Goal: Information Seeking & Learning: Check status

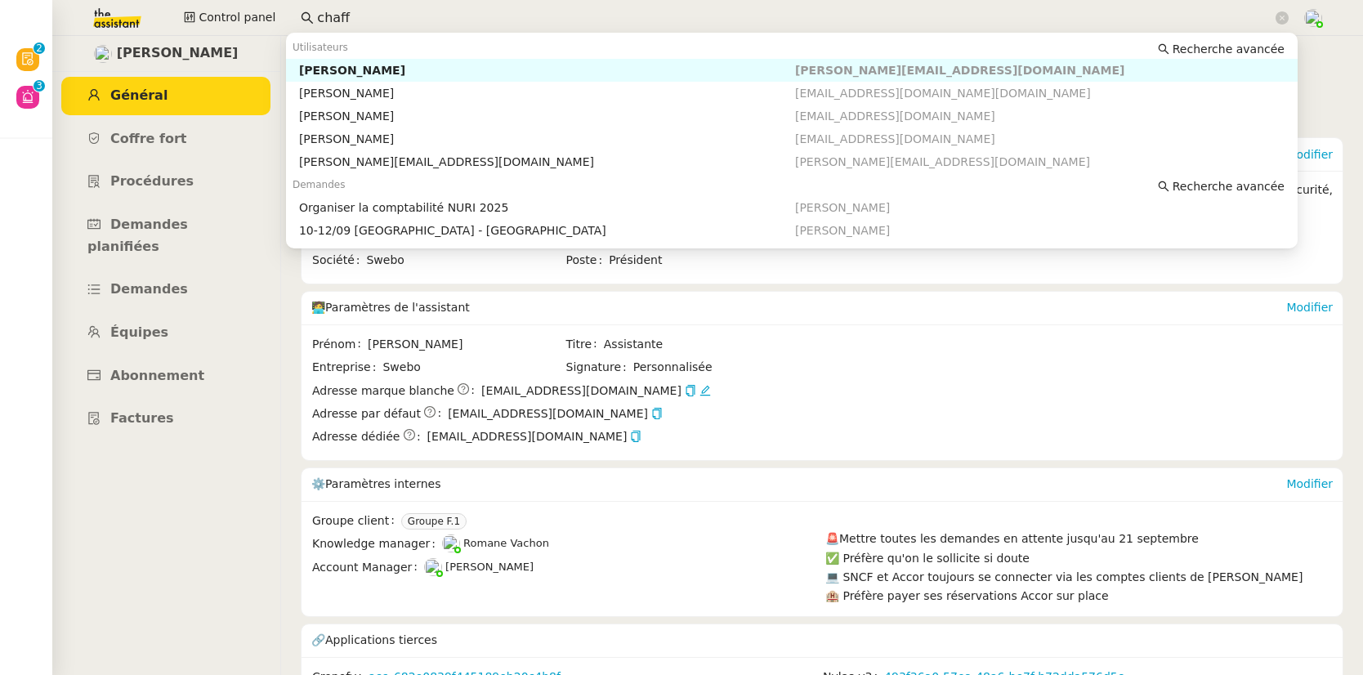
click at [266, 15] on div "Control panel chaff" at bounding box center [681, 18] width 1281 height 36
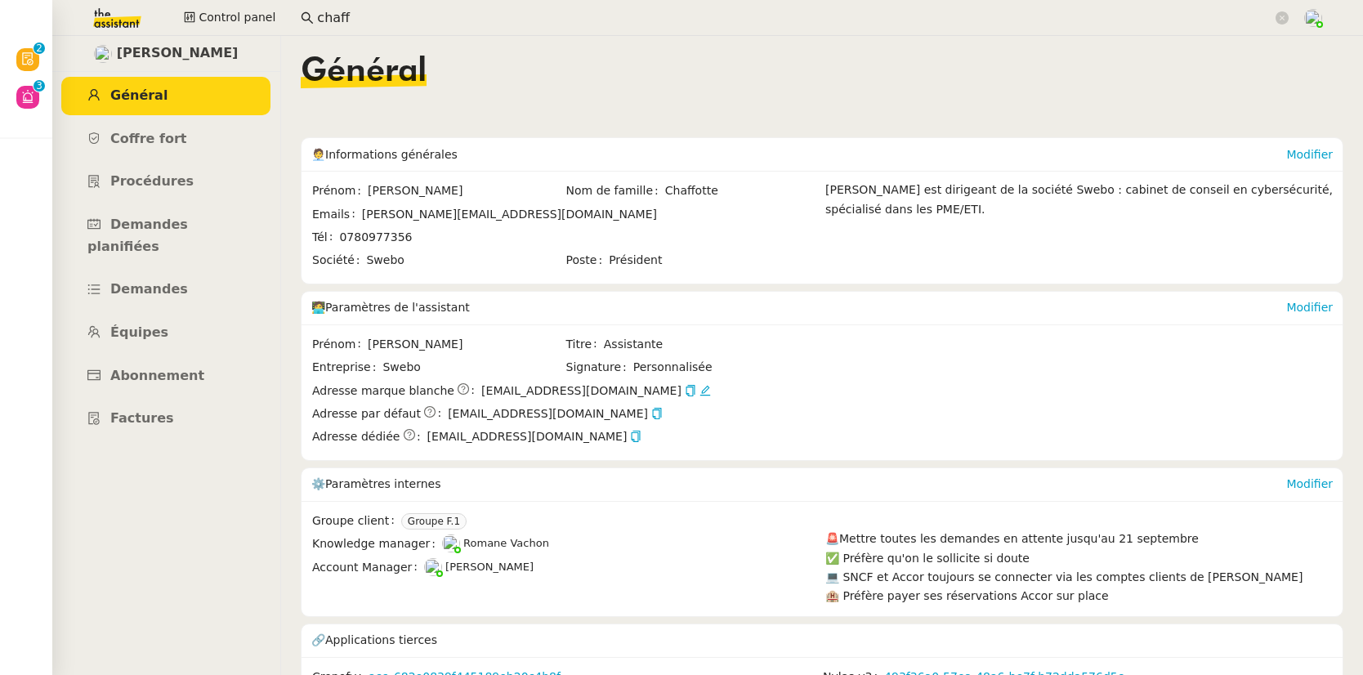
scroll to position [58, 0]
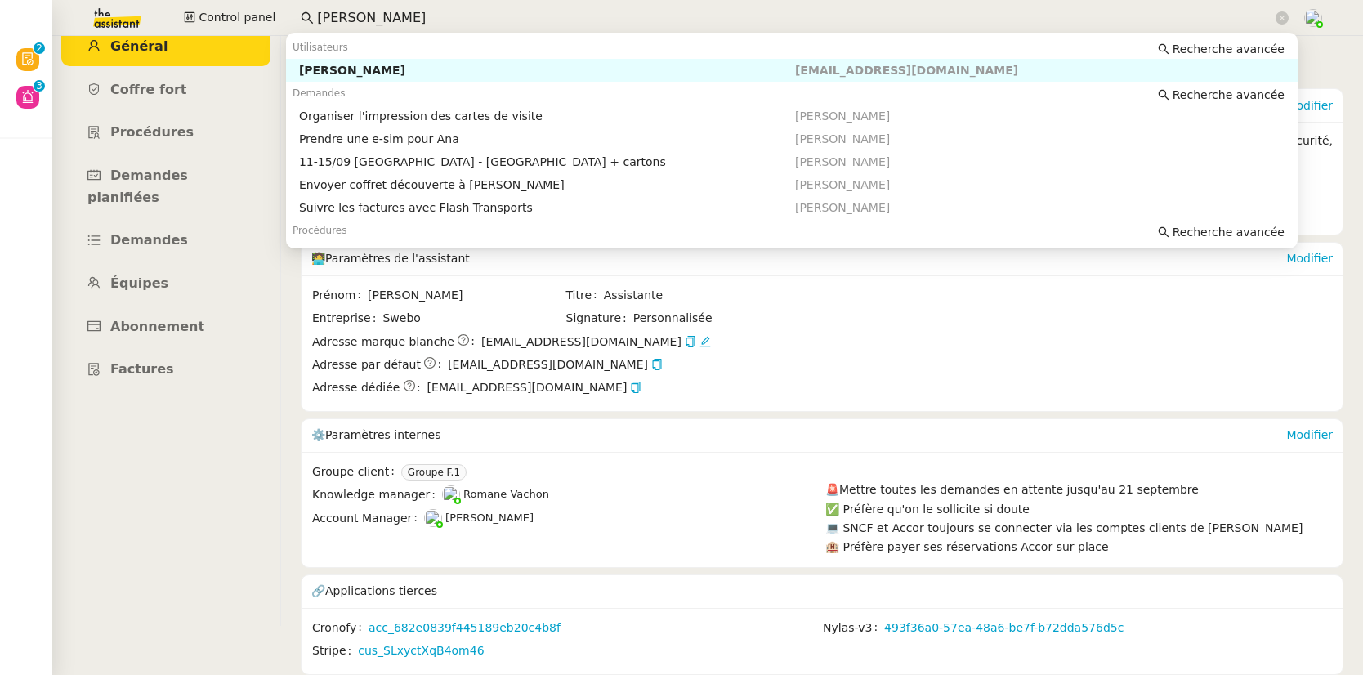
drag, startPoint x: 343, startPoint y: 71, endPoint x: 335, endPoint y: 77, distance: 10.0
click at [344, 71] on div "[PERSON_NAME]" at bounding box center [547, 70] width 496 height 15
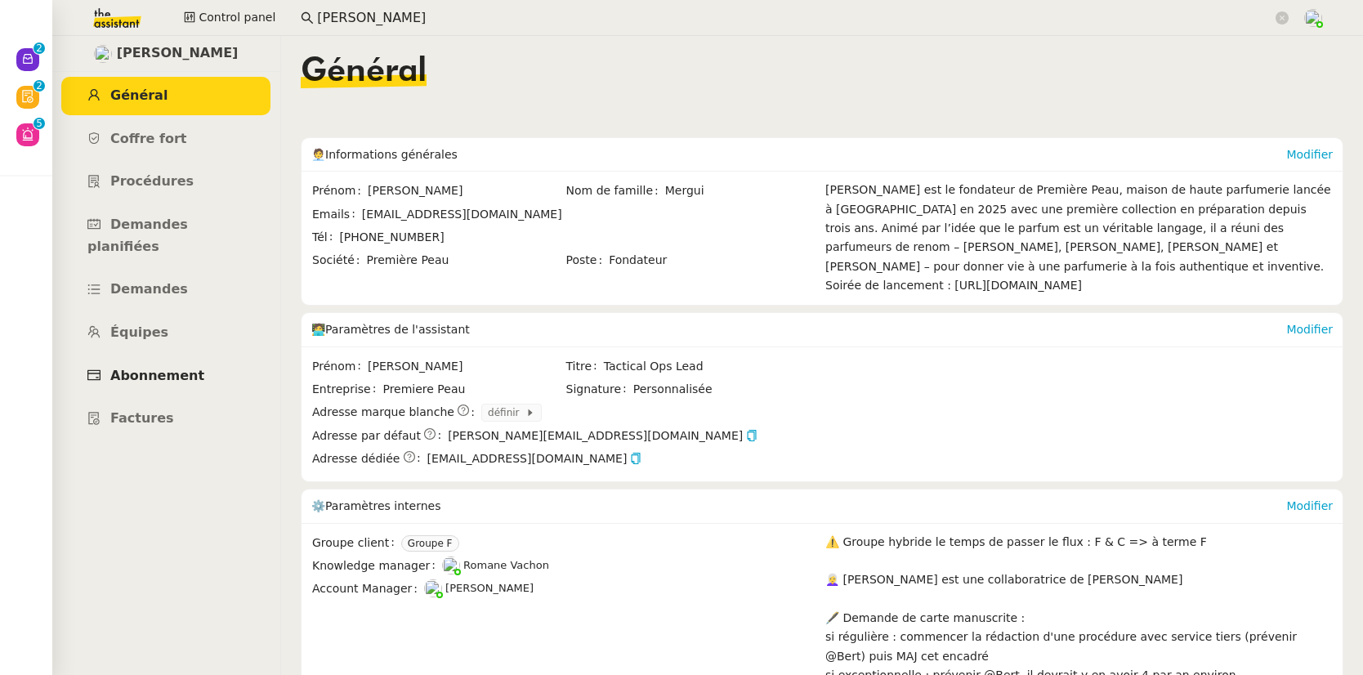
click at [179, 367] on link "Abonnement" at bounding box center [165, 376] width 209 height 38
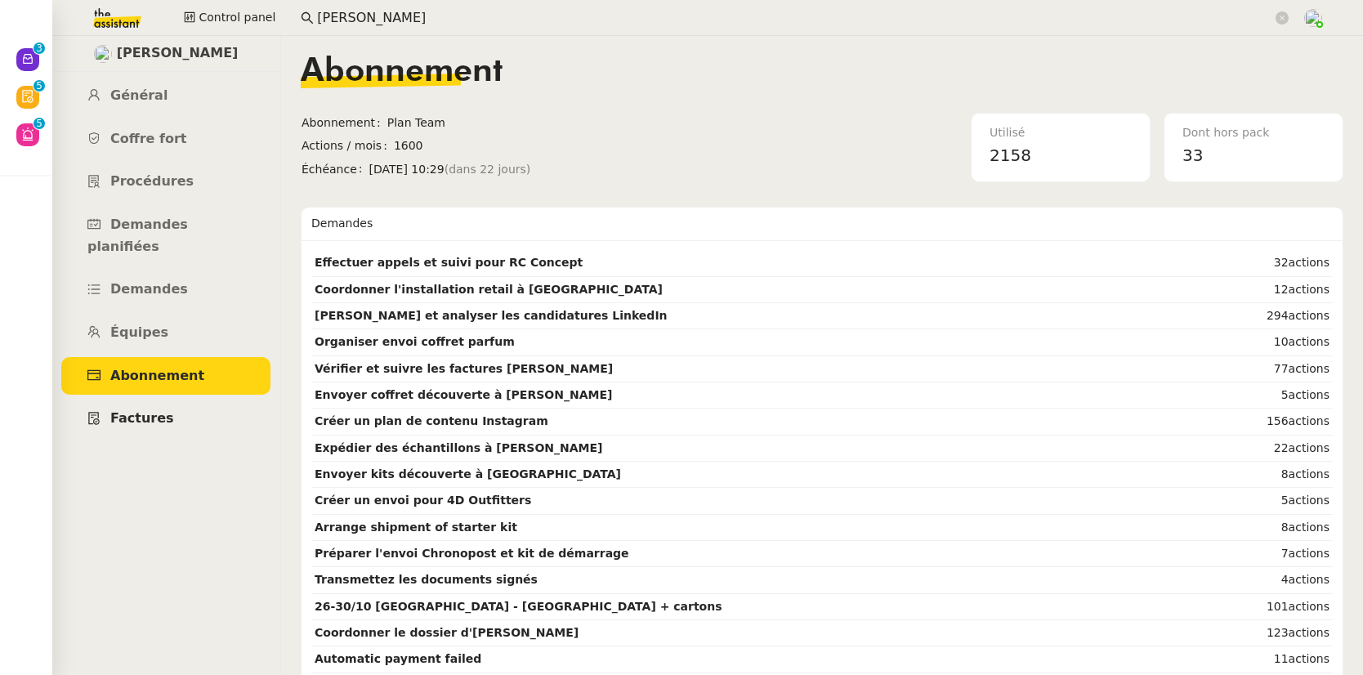
click at [155, 410] on span "Factures" at bounding box center [142, 418] width 64 height 16
click at [154, 281] on span "Demandes" at bounding box center [149, 289] width 78 height 16
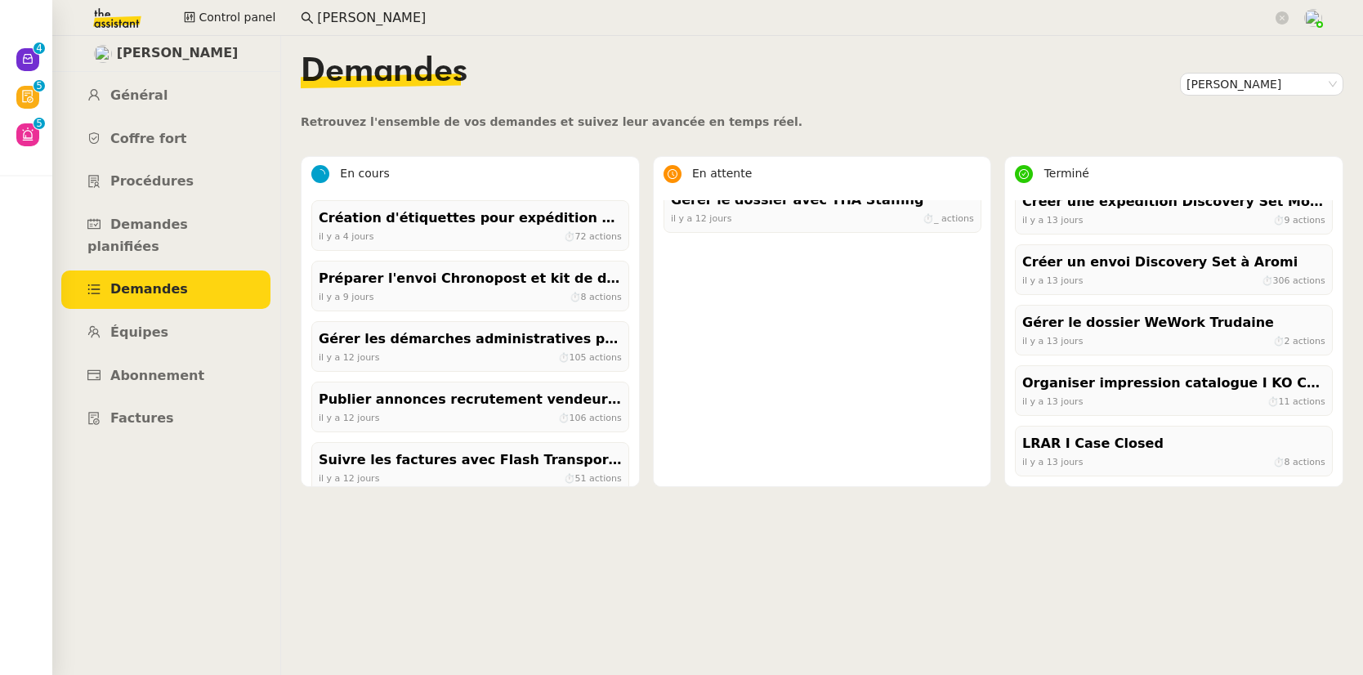
scroll to position [923, 0]
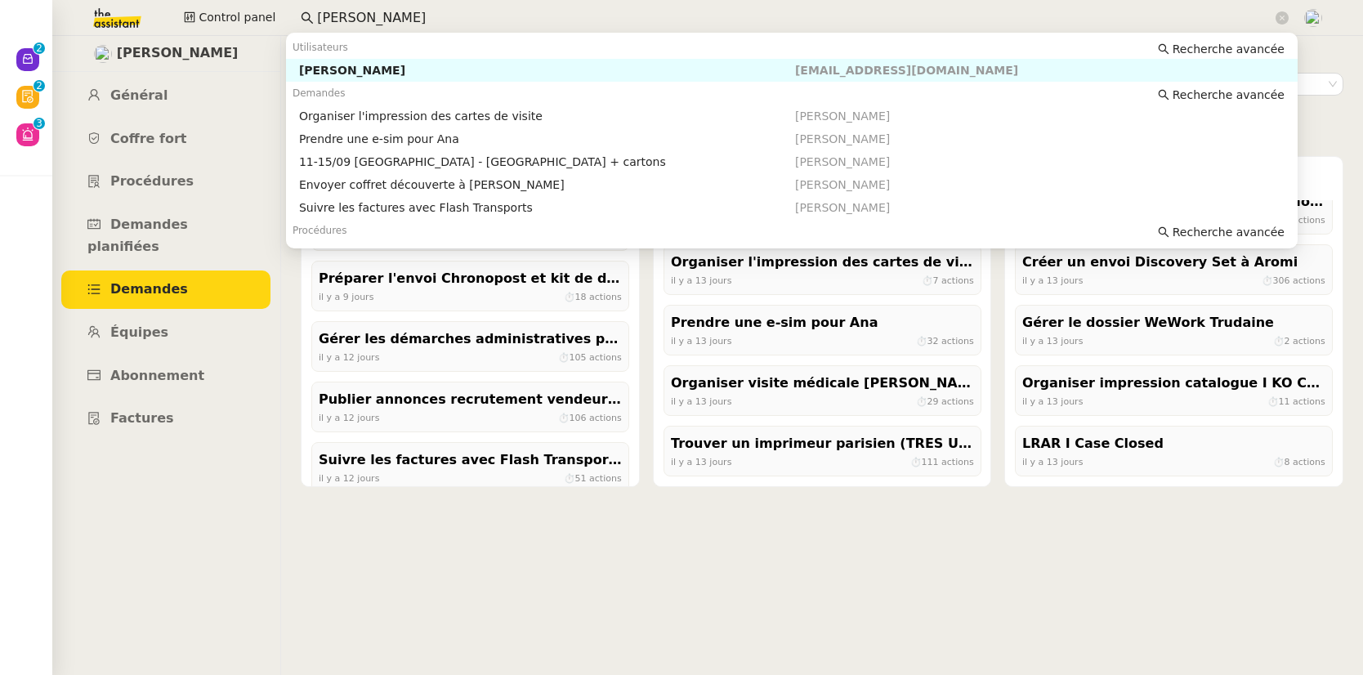
click at [405, 13] on input "[PERSON_NAME]" at bounding box center [794, 18] width 955 height 22
click at [390, 66] on div "Pierre Mergui" at bounding box center [547, 70] width 496 height 15
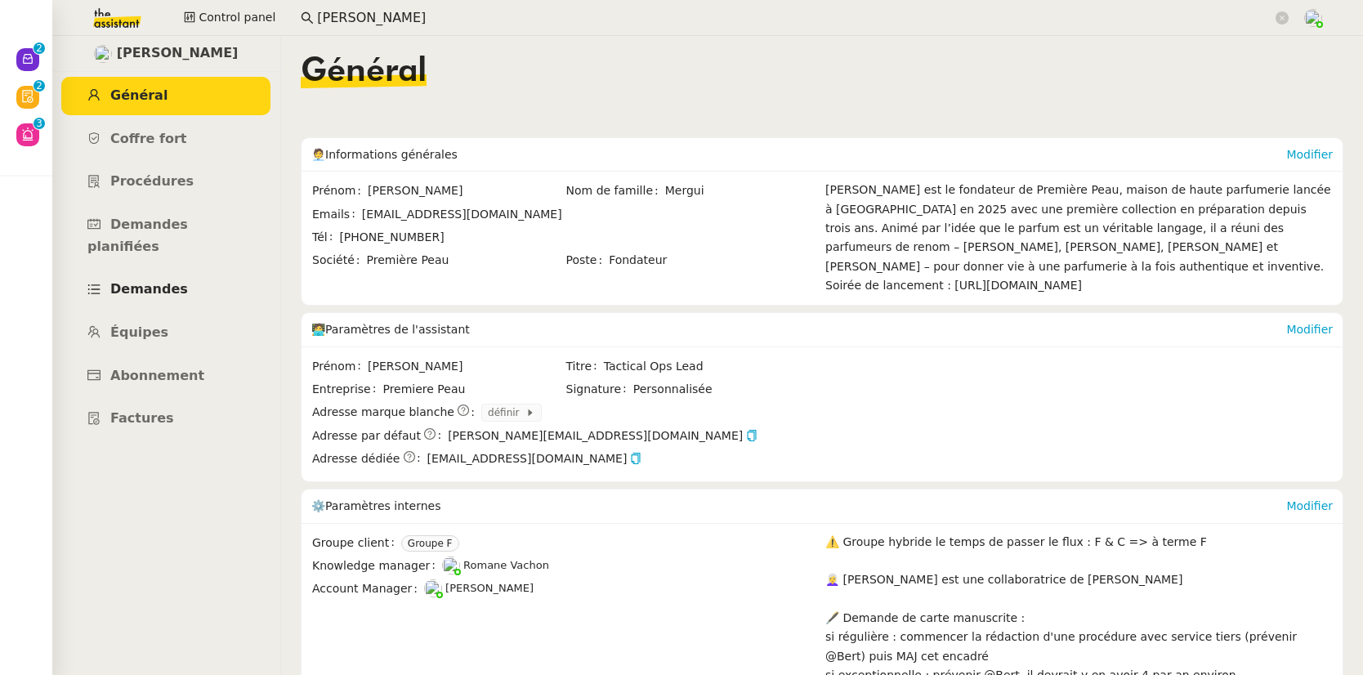
click at [150, 281] on span "Demandes" at bounding box center [149, 289] width 78 height 16
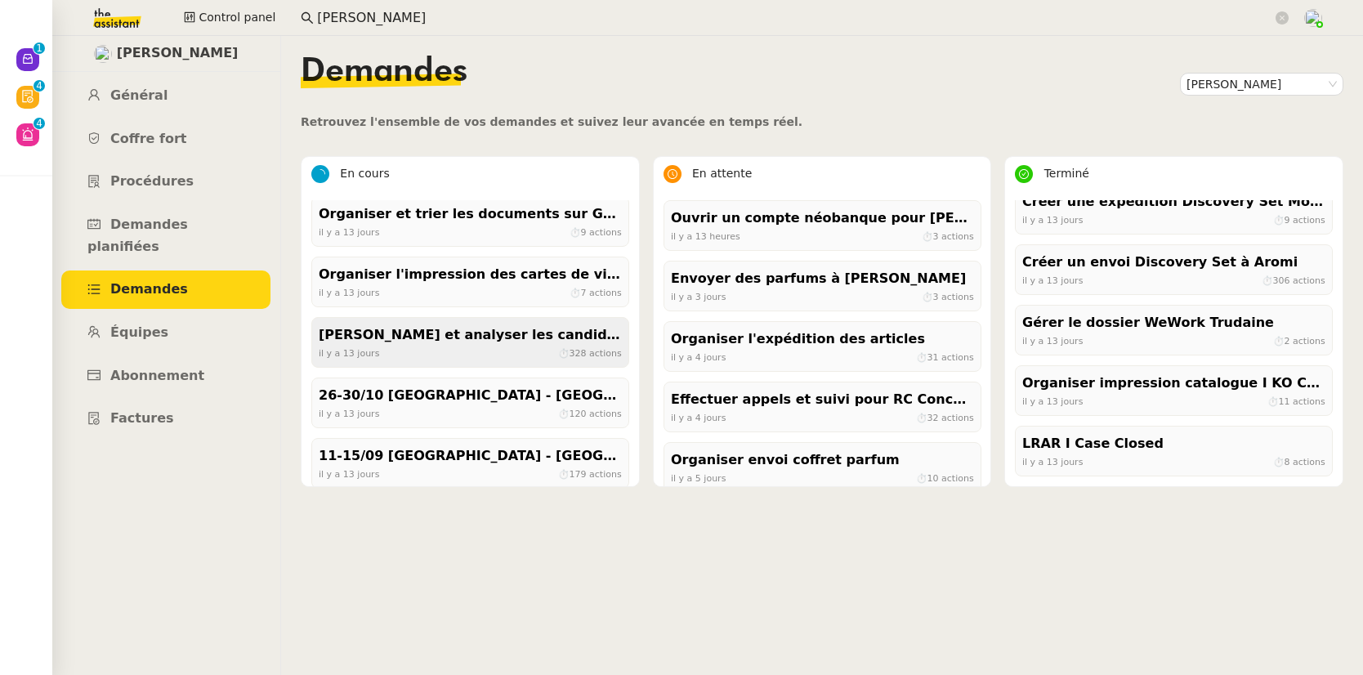
scroll to position [292, 0]
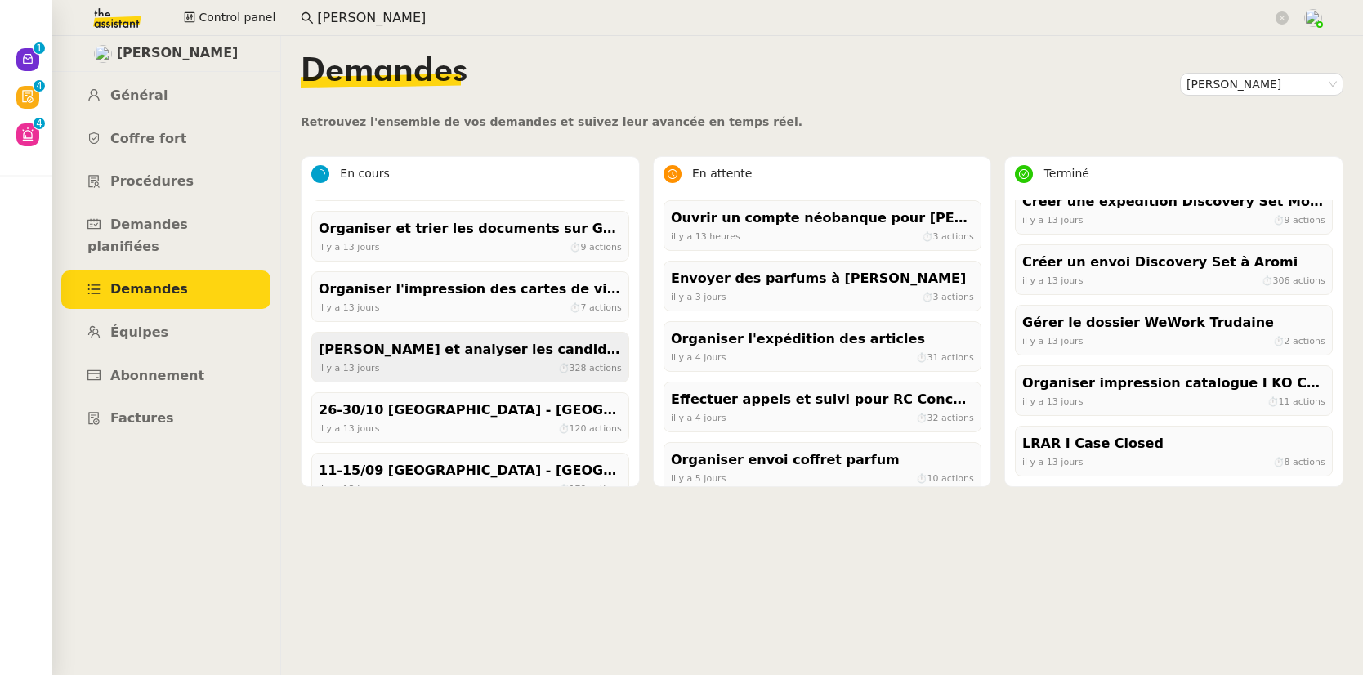
click at [568, 356] on div "Clôturer et analyser les candidatures LinkedIn" at bounding box center [470, 350] width 303 height 22
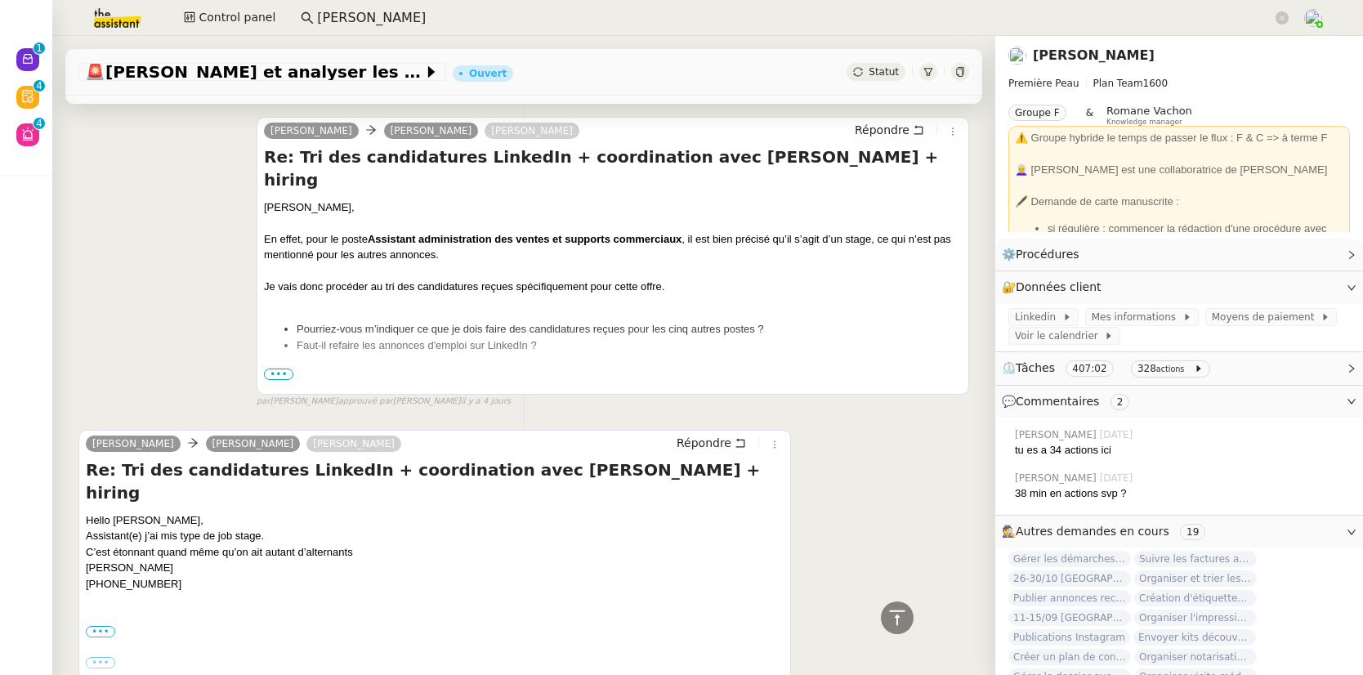
scroll to position [662, 0]
click at [1080, 51] on link "Pierre Mergui" at bounding box center [1093, 55] width 122 height 16
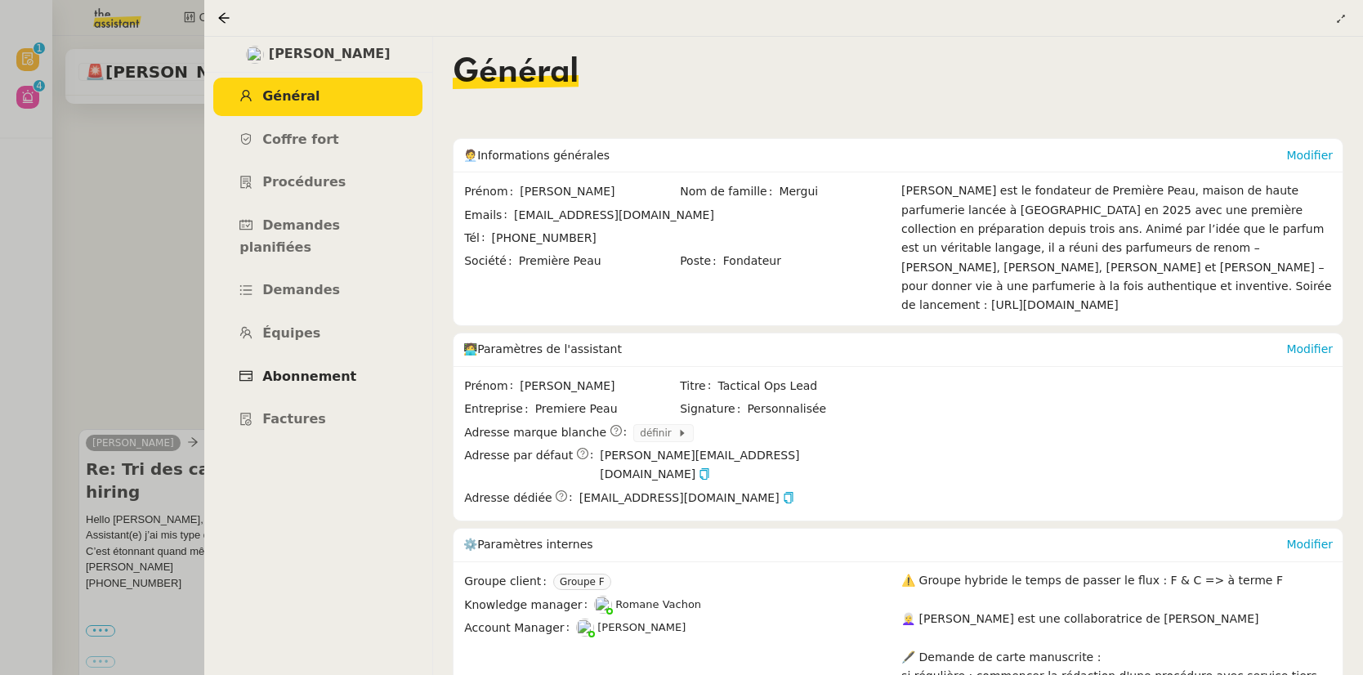
click at [318, 368] on span "Abonnement" at bounding box center [309, 376] width 94 height 16
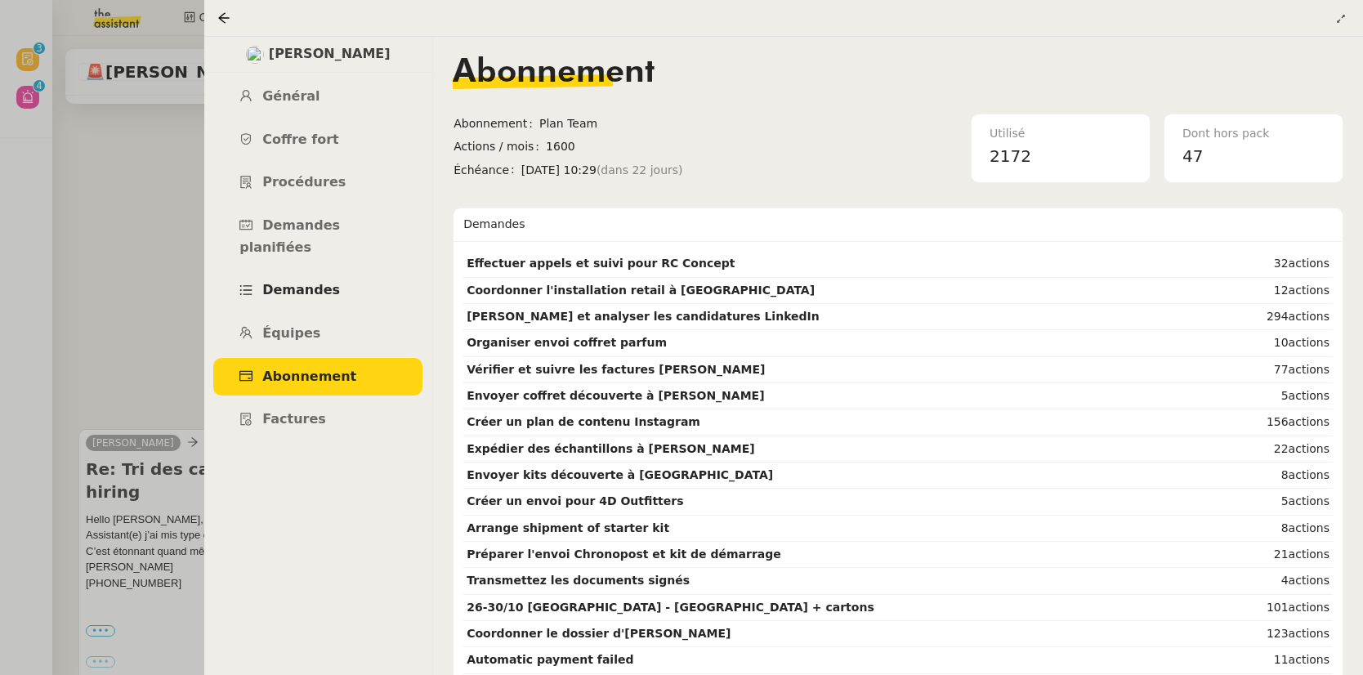
click at [313, 282] on span "Demandes" at bounding box center [301, 290] width 78 height 16
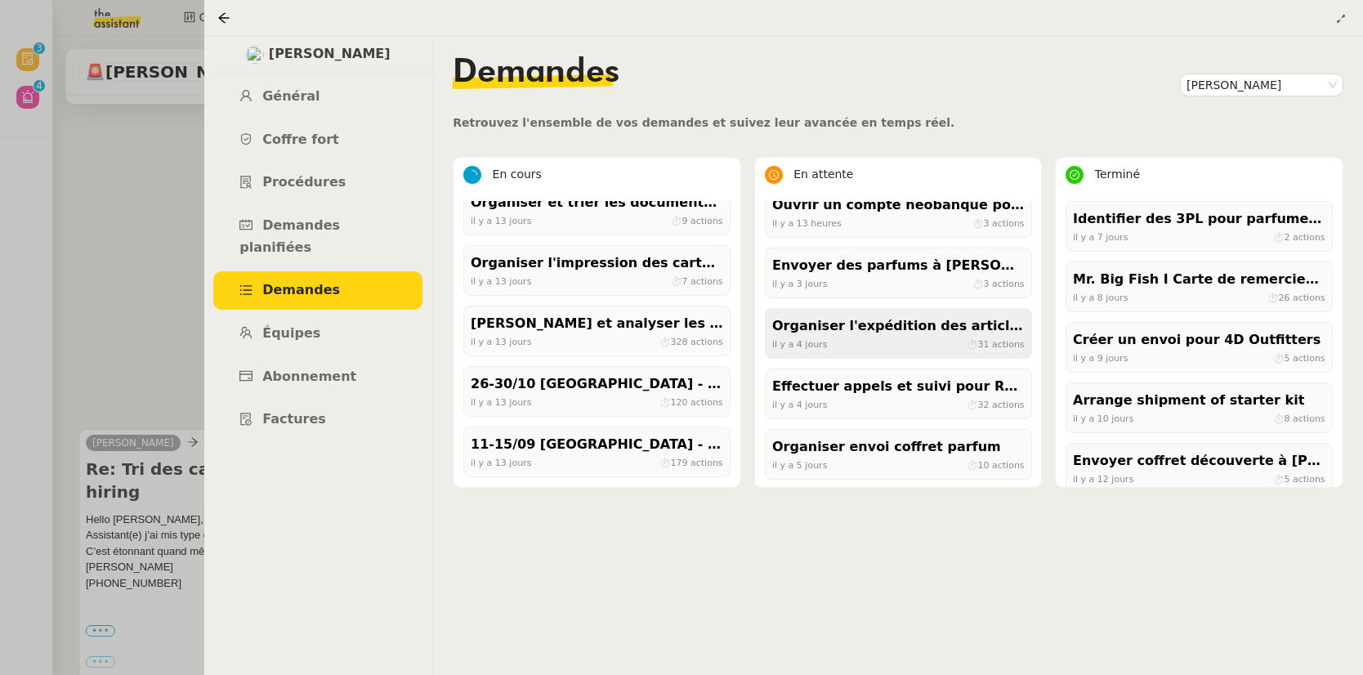
scroll to position [93, 0]
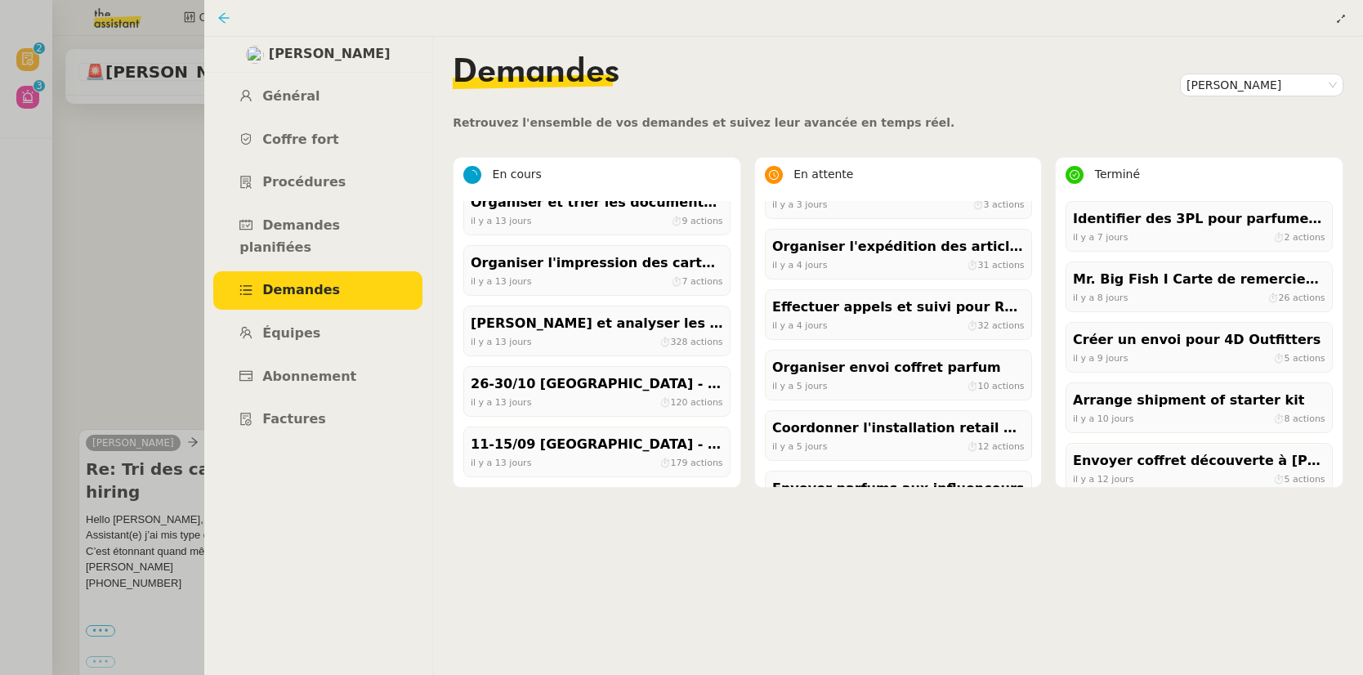
click at [221, 20] on icon at bounding box center [223, 17] width 13 height 13
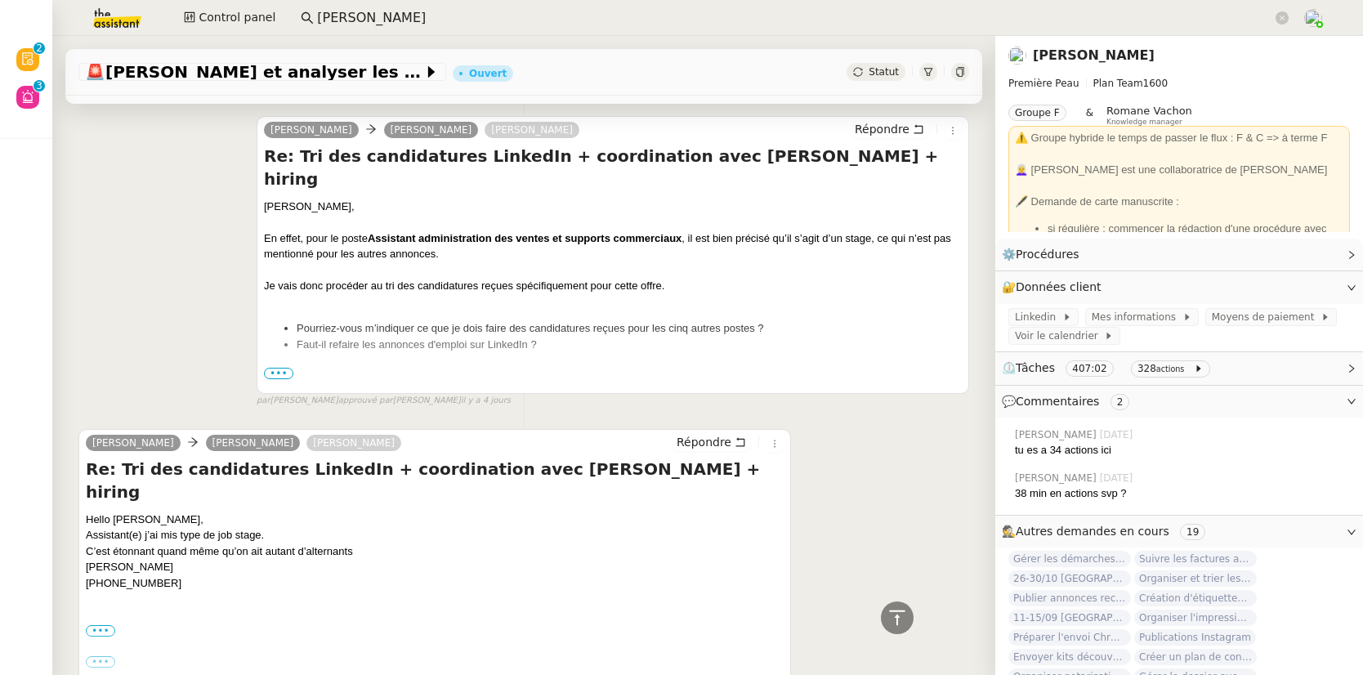
click at [394, 14] on input "pierre mer" at bounding box center [794, 18] width 955 height 22
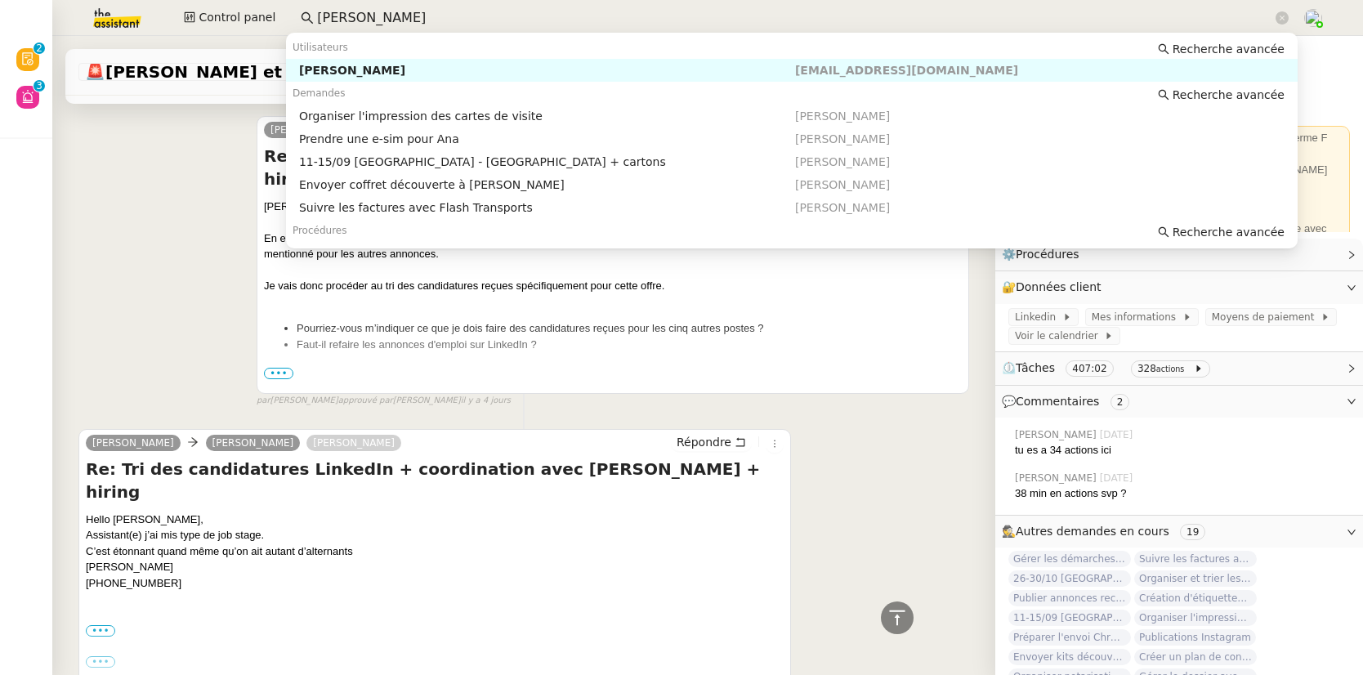
click at [411, 70] on div "Pierre Mergui" at bounding box center [547, 70] width 496 height 15
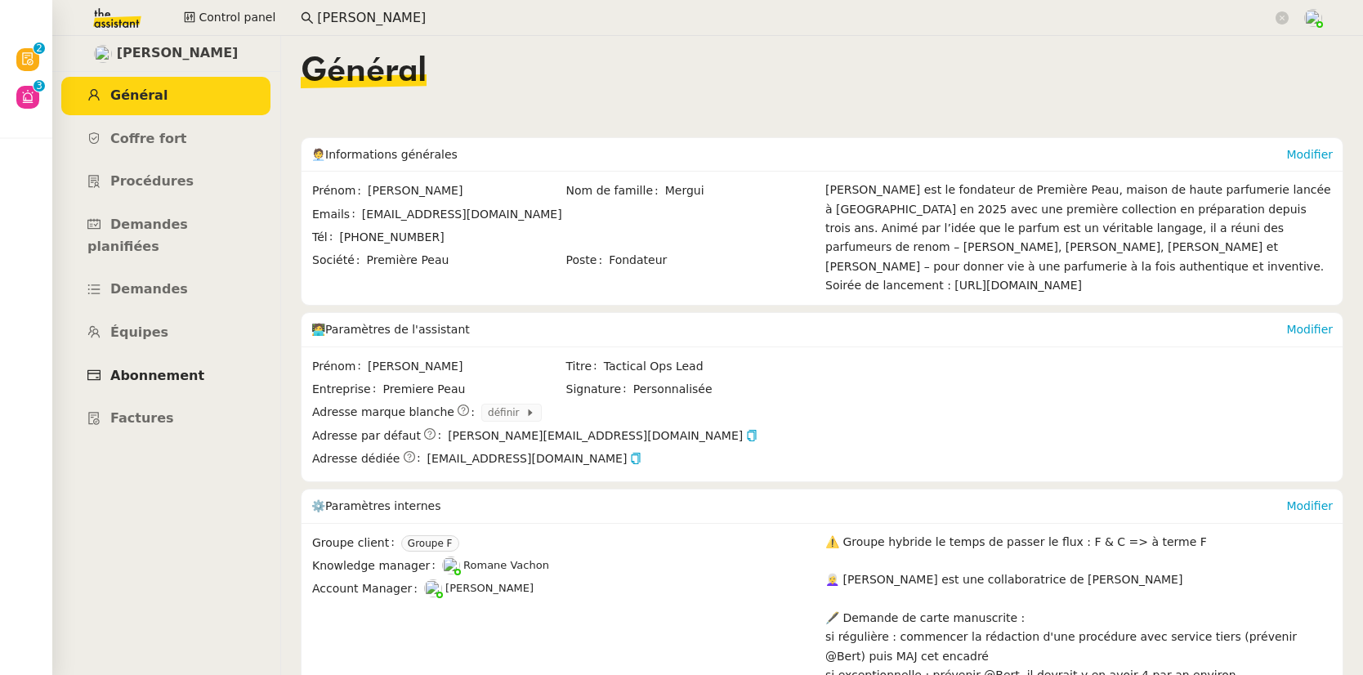
click at [165, 368] on span "Abonnement" at bounding box center [157, 376] width 94 height 16
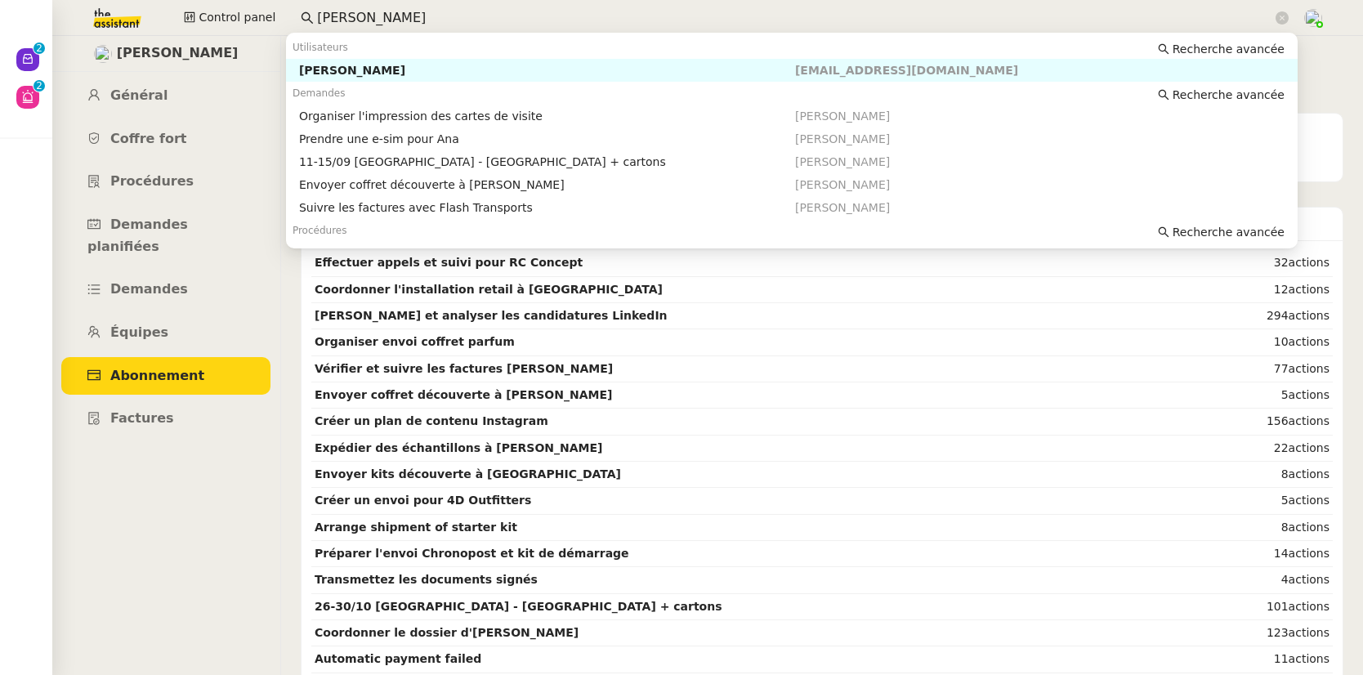
drag, startPoint x: 397, startPoint y: 23, endPoint x: 304, endPoint y: 7, distance: 94.4
click at [304, 7] on nz-input-group "pierre mer" at bounding box center [795, 18] width 1006 height 25
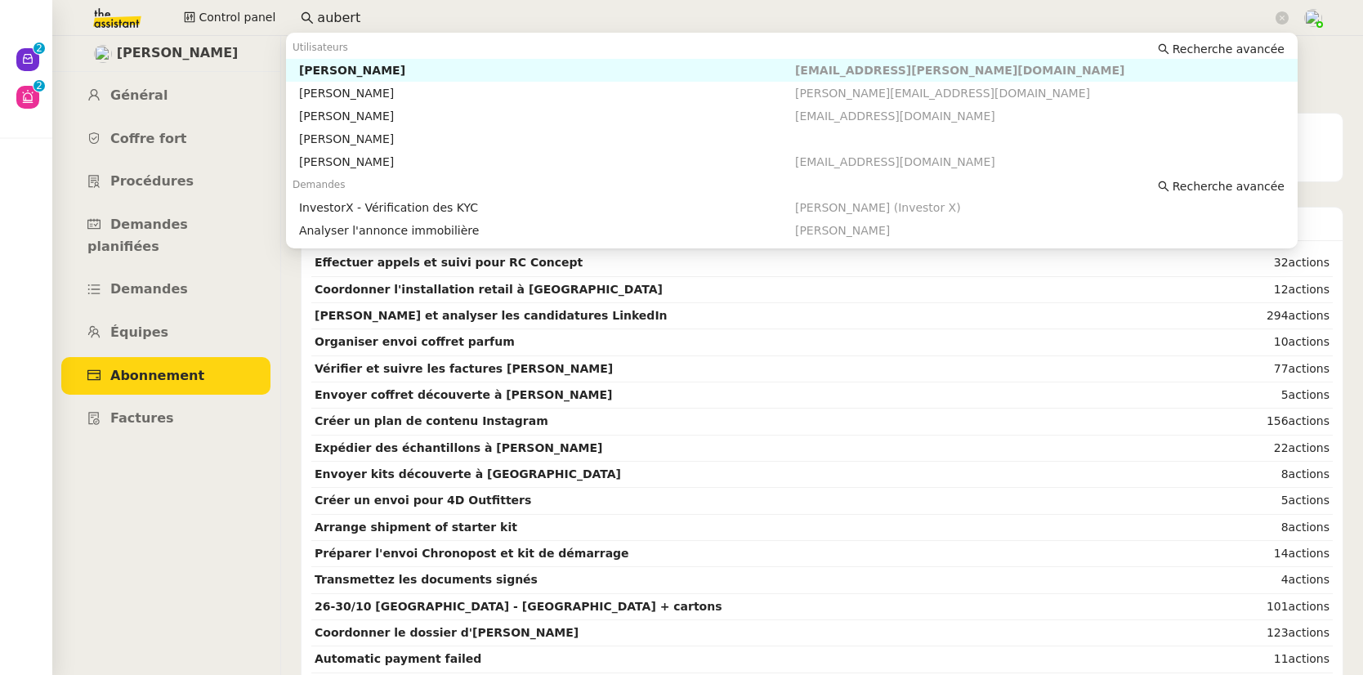
click at [332, 73] on div "Kevin AUBERT" at bounding box center [547, 70] width 496 height 15
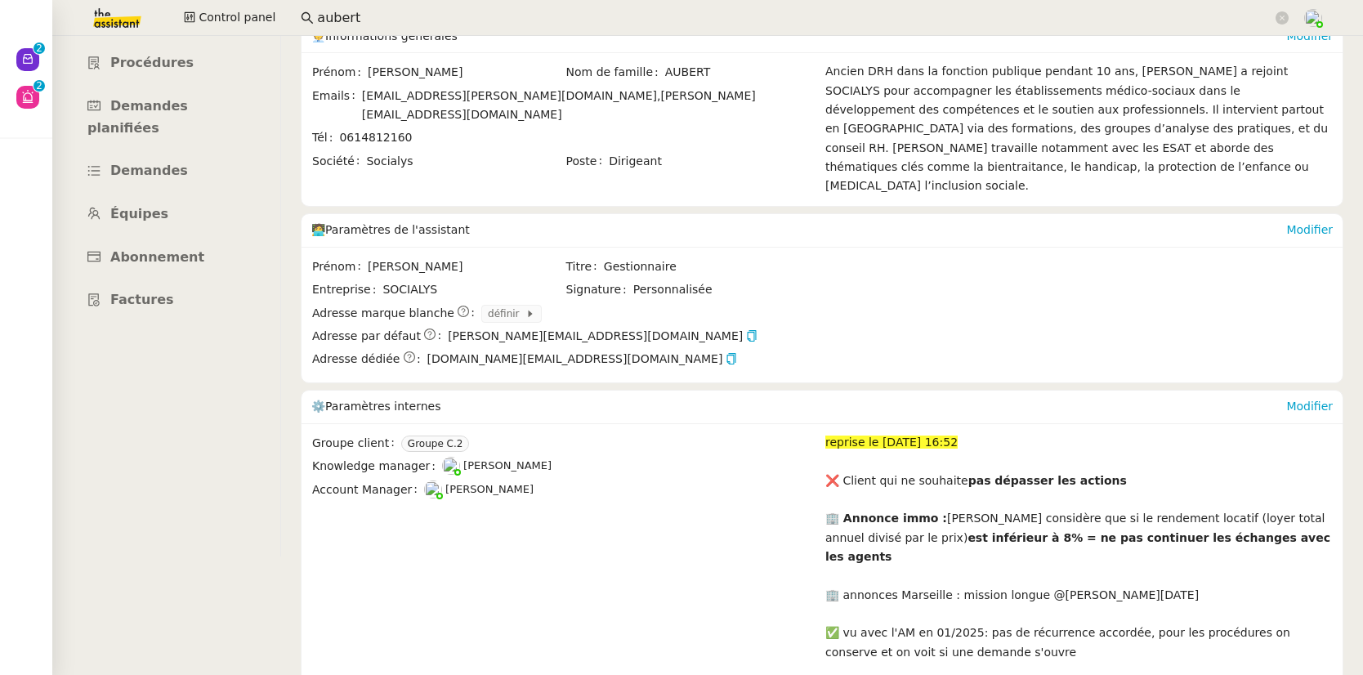
scroll to position [305, 0]
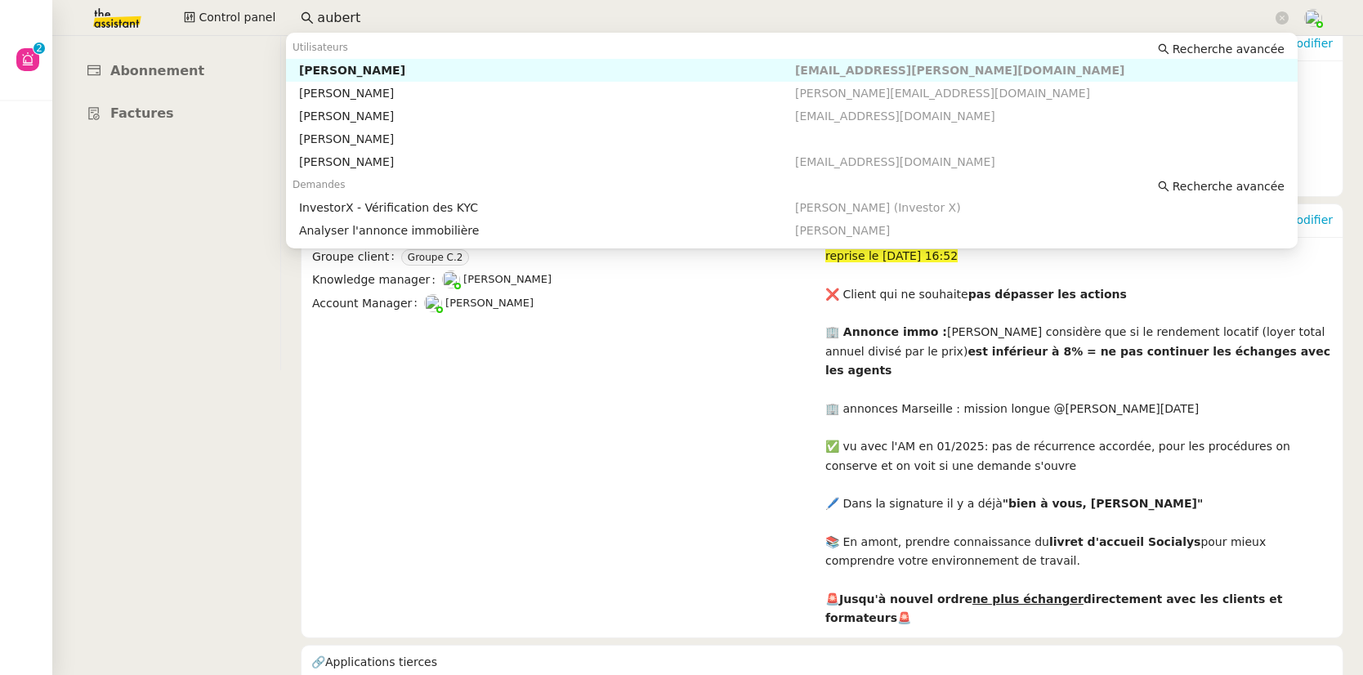
drag, startPoint x: 395, startPoint y: 20, endPoint x: 296, endPoint y: 21, distance: 99.7
click at [296, 21] on nz-input-group "aubert" at bounding box center [795, 18] width 1006 height 25
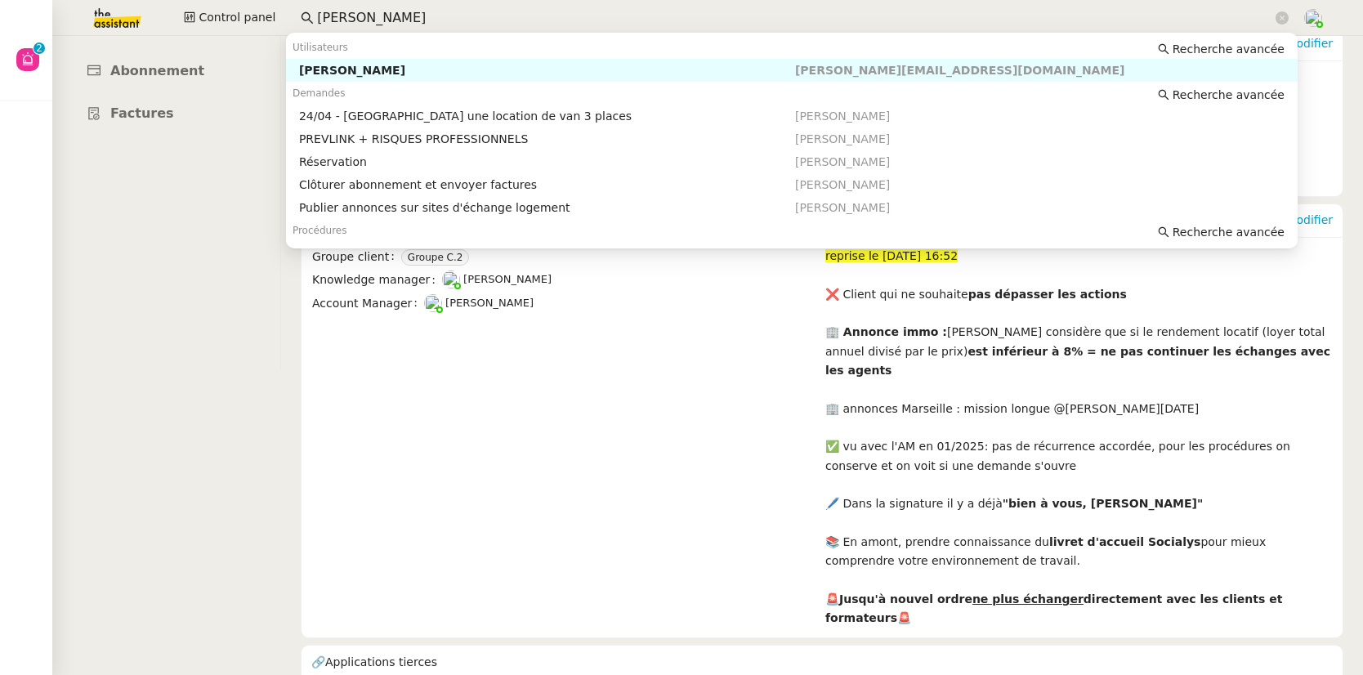
click at [327, 70] on div "Audrey Amiel" at bounding box center [547, 70] width 496 height 15
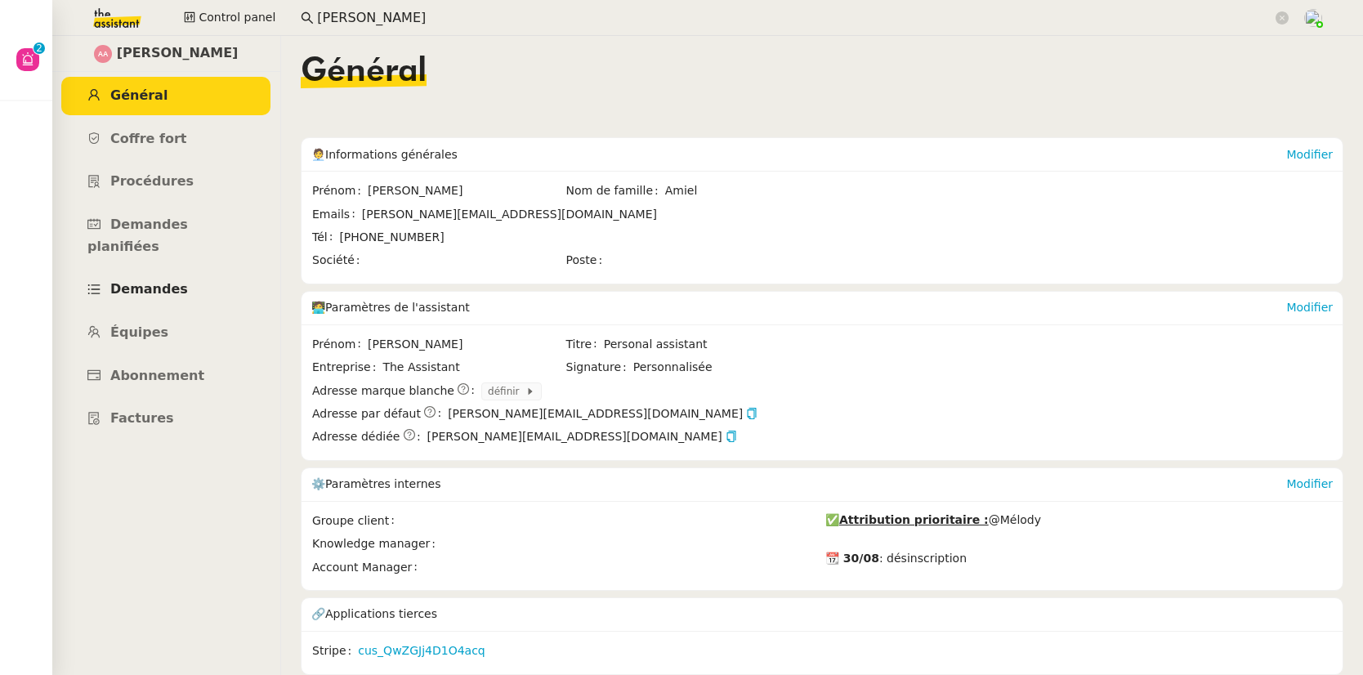
scroll to position [10, 0]
click at [145, 357] on link "Abonnement" at bounding box center [165, 376] width 209 height 38
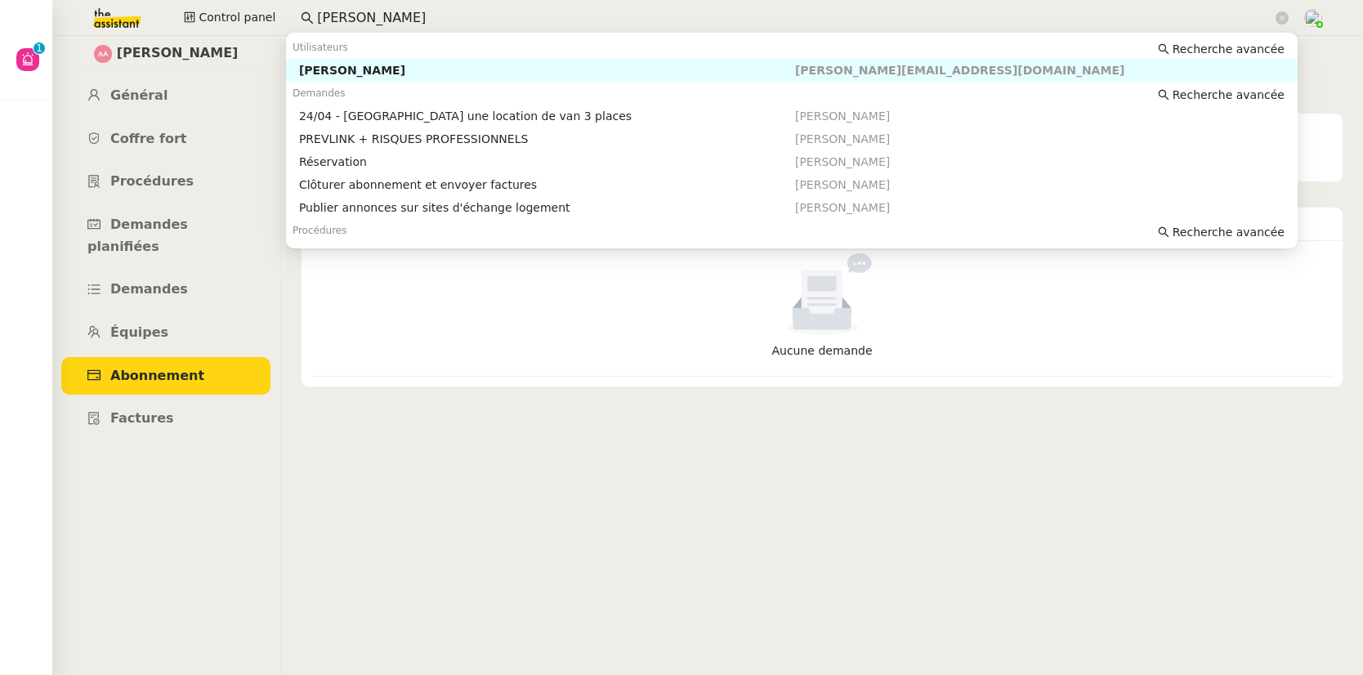
drag, startPoint x: 413, startPoint y: 18, endPoint x: 279, endPoint y: 18, distance: 134.0
click at [279, 18] on div "Control panel audrey amiel" at bounding box center [681, 18] width 1281 height 36
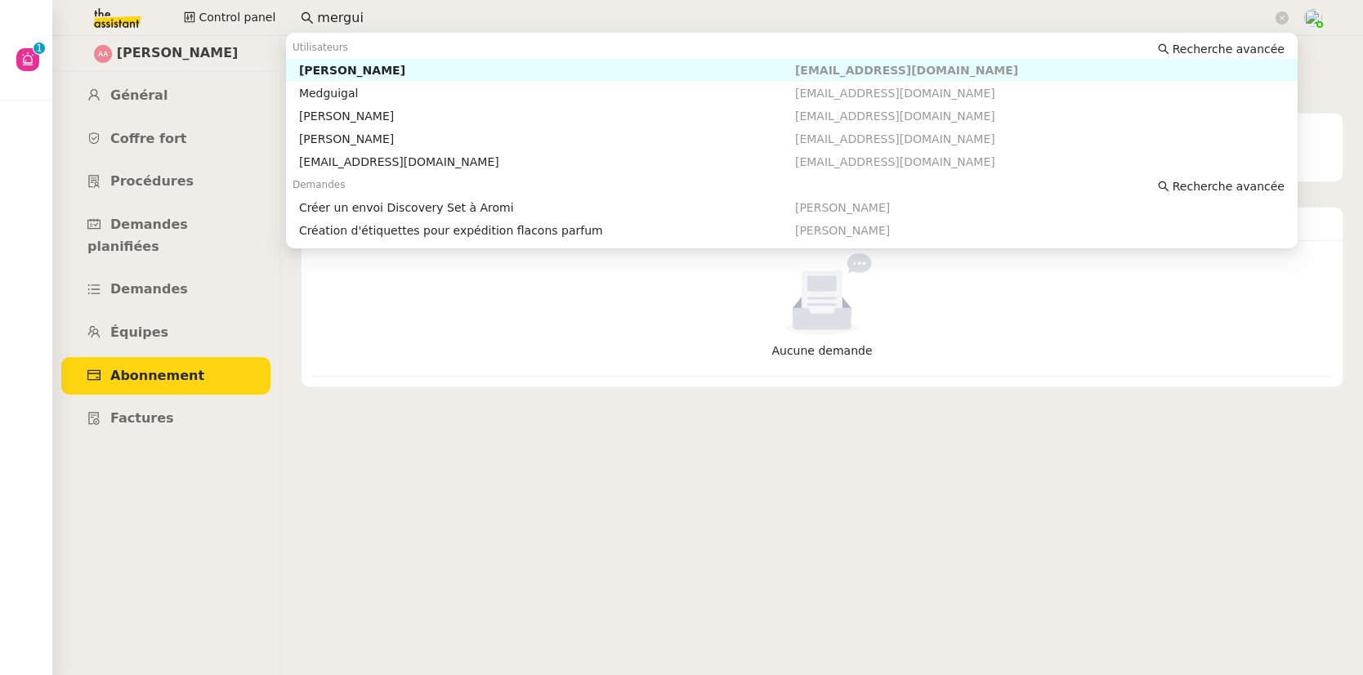
click at [310, 77] on div "Pierre Mergui" at bounding box center [547, 70] width 496 height 15
type input "mergui"
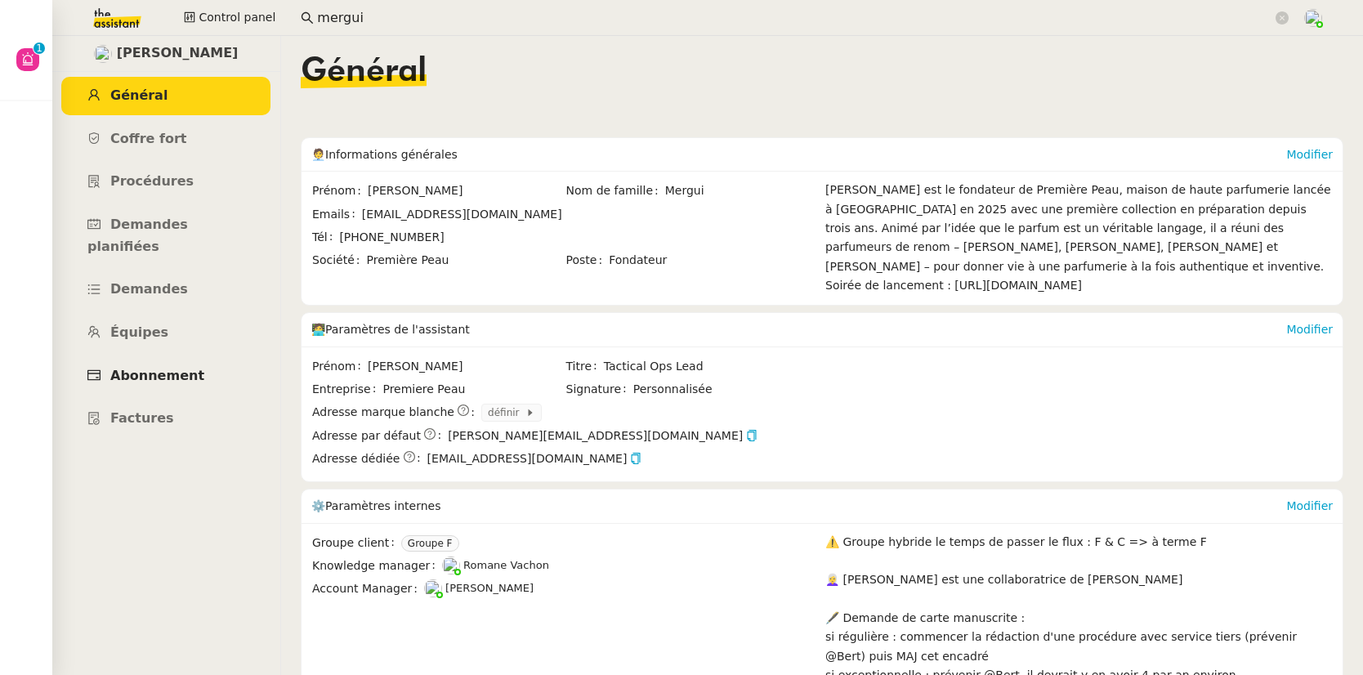
click at [164, 368] on span "Abonnement" at bounding box center [157, 376] width 94 height 16
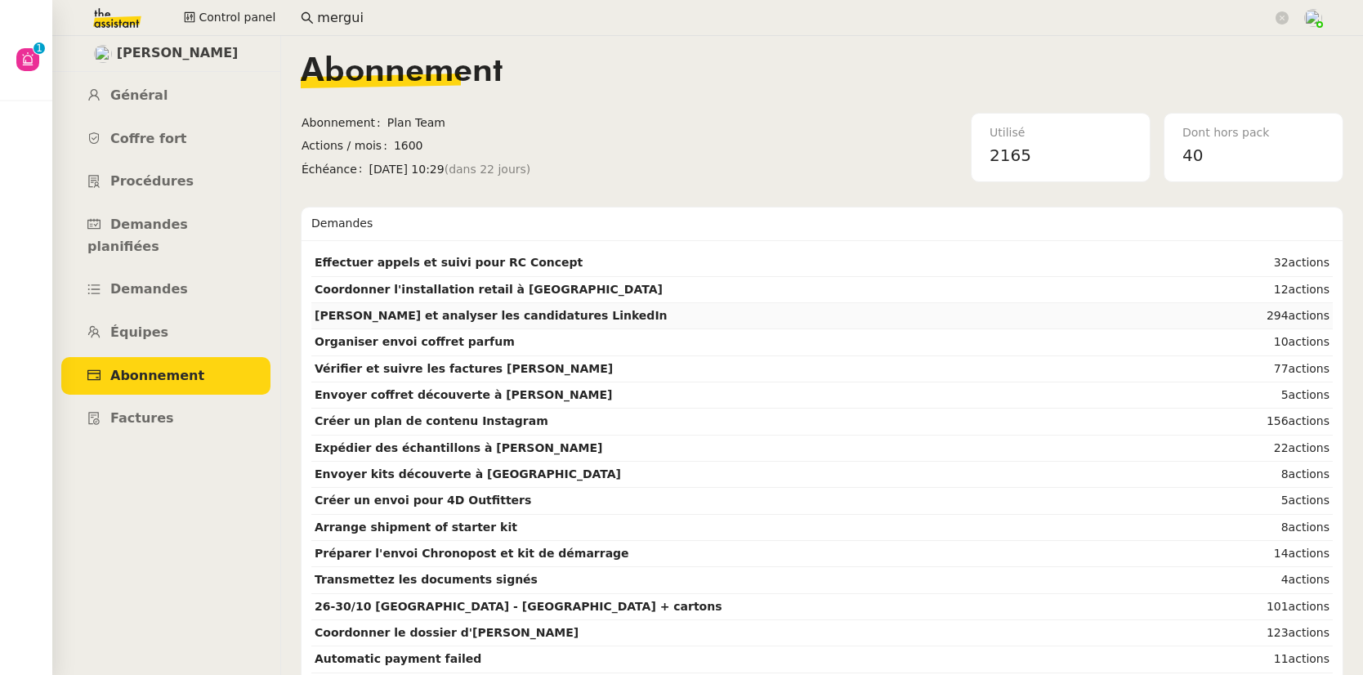
click at [580, 317] on td "Clôturer et analyser les candidatures LinkedIn" at bounding box center [756, 316] width 890 height 26
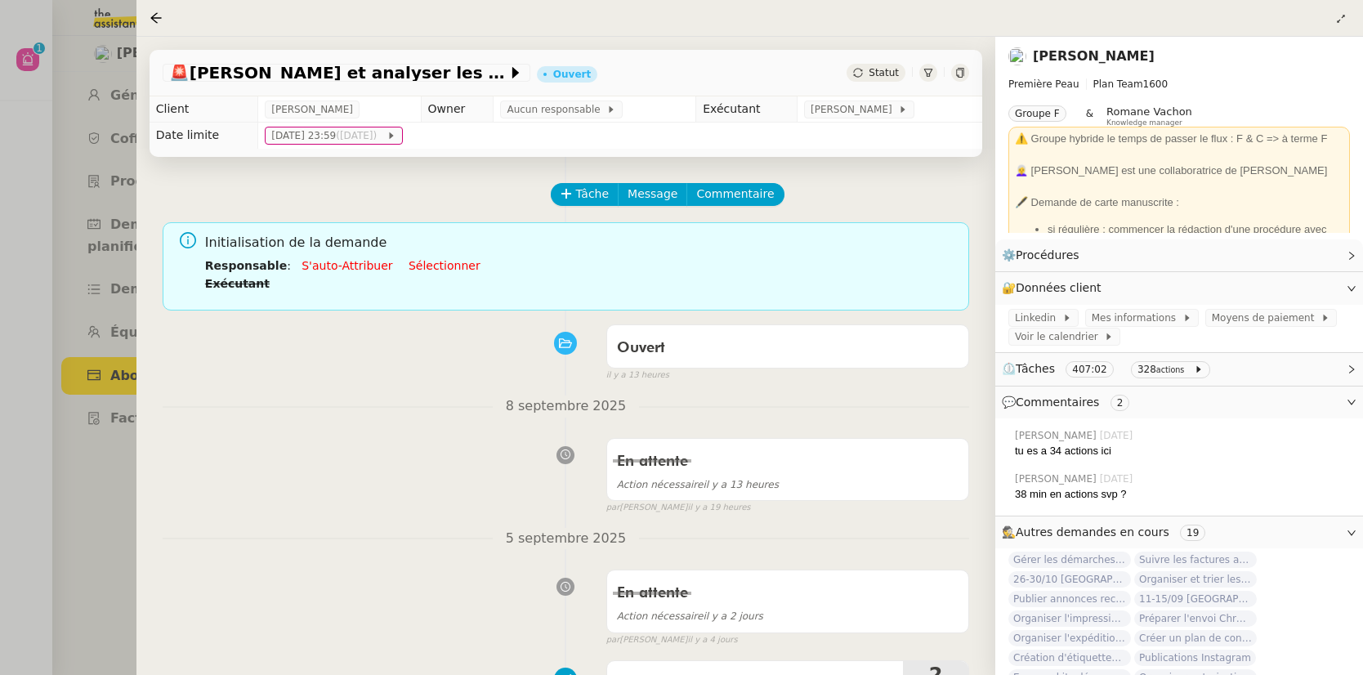
click at [1256, 363] on span "⏲️ Tâches 407:02 328 actions" at bounding box center [1165, 368] width 328 height 19
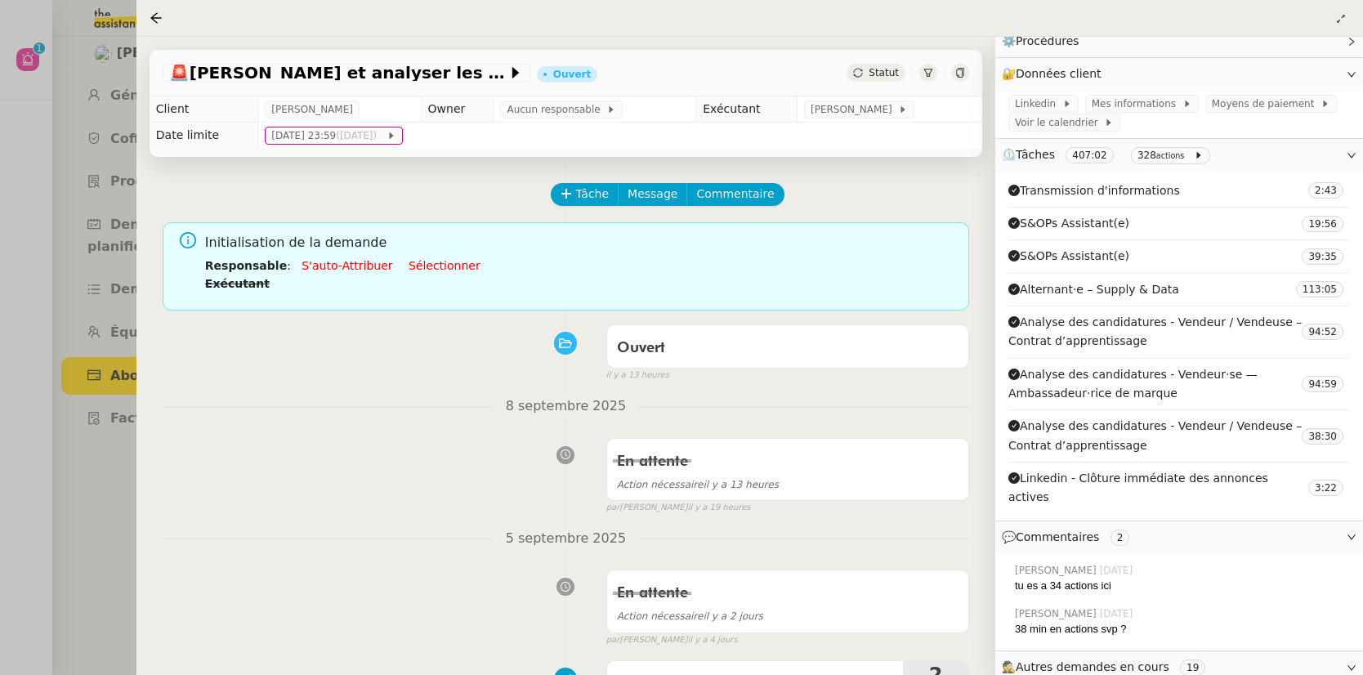
scroll to position [266, 0]
